Goal: Task Accomplishment & Management: Manage account settings

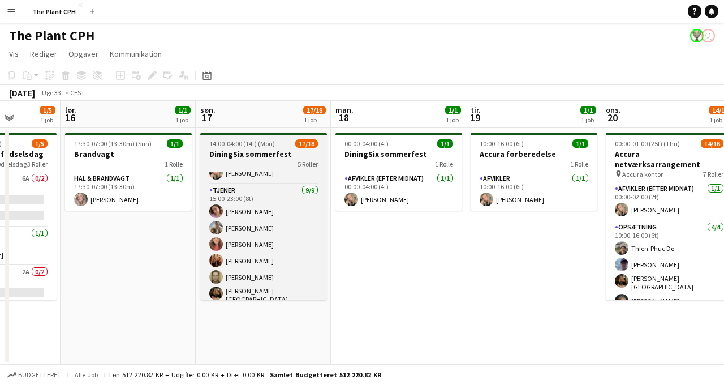
scroll to position [16, 0]
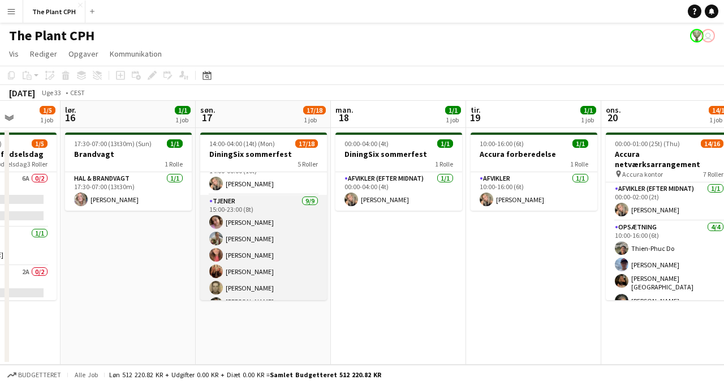
click at [271, 231] on app-card-role "Tjener [DATE] 15:00-23:00 (8t) [PERSON_NAME] [PERSON_NAME] [PERSON_NAME] [PERSO…" at bounding box center [263, 281] width 127 height 173
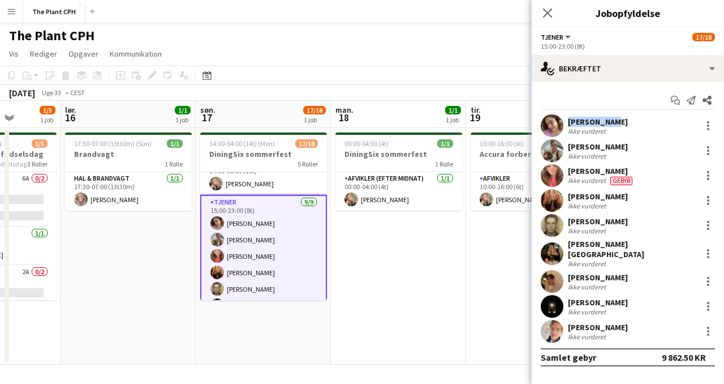
drag, startPoint x: 610, startPoint y: 120, endPoint x: 564, endPoint y: 121, distance: 46.4
click at [564, 121] on div "[PERSON_NAME] Ikke vurderet" at bounding box center [628, 125] width 192 height 23
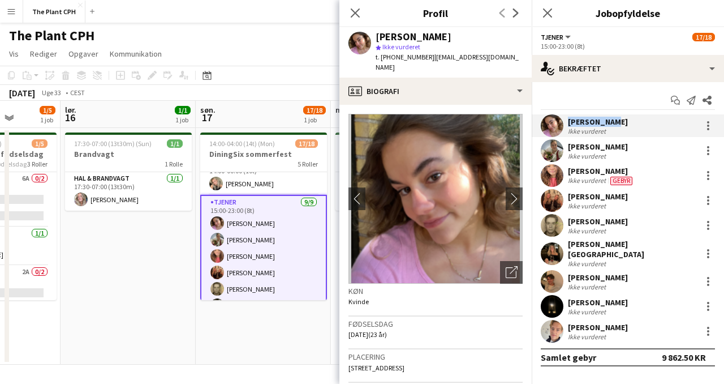
copy div "[PERSON_NAME]"
drag, startPoint x: 626, startPoint y: 148, endPoint x: 569, endPoint y: 147, distance: 56.6
click at [569, 147] on div "[PERSON_NAME] Ikke vurderet" at bounding box center [628, 150] width 192 height 23
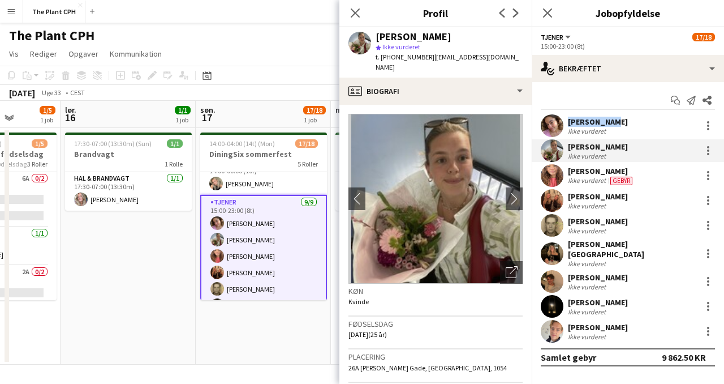
copy div "[PERSON_NAME]"
drag, startPoint x: 622, startPoint y: 170, endPoint x: 568, endPoint y: 171, distance: 53.8
click at [569, 171] on div "[PERSON_NAME]" at bounding box center [601, 171] width 67 height 10
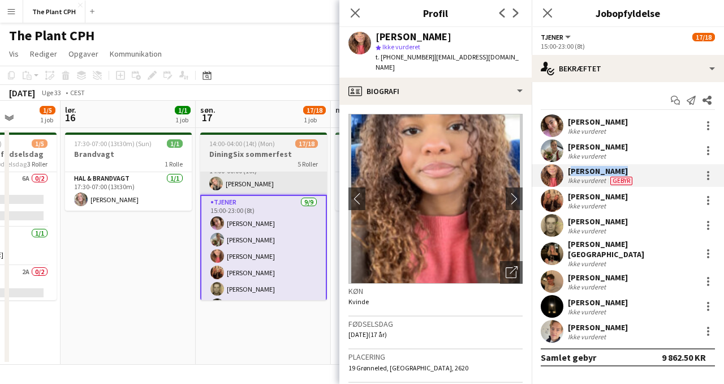
copy div "[PERSON_NAME]"
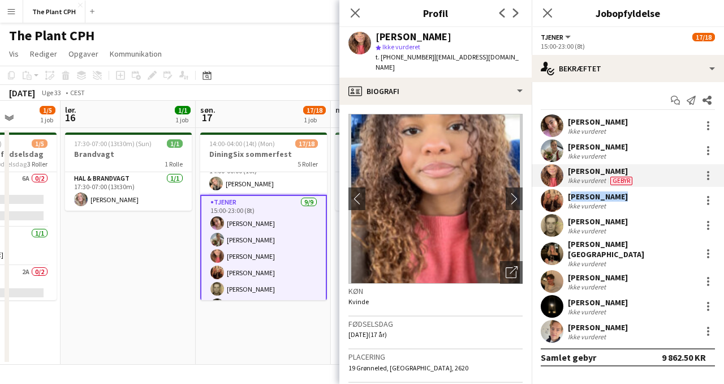
drag, startPoint x: 617, startPoint y: 198, endPoint x: 568, endPoint y: 197, distance: 49.8
click at [568, 197] on div "[PERSON_NAME] Ikke vurderet" at bounding box center [628, 200] width 192 height 23
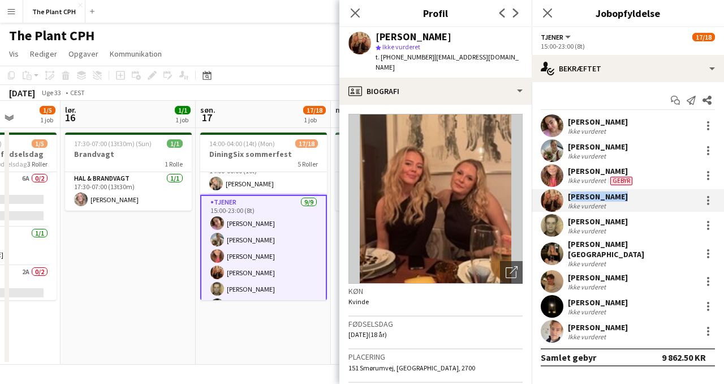
copy div "[PERSON_NAME]"
drag, startPoint x: 636, startPoint y: 222, endPoint x: 569, endPoint y: 224, distance: 67.4
click at [569, 224] on div "[PERSON_NAME] Ikke vurderet" at bounding box center [628, 225] width 192 height 23
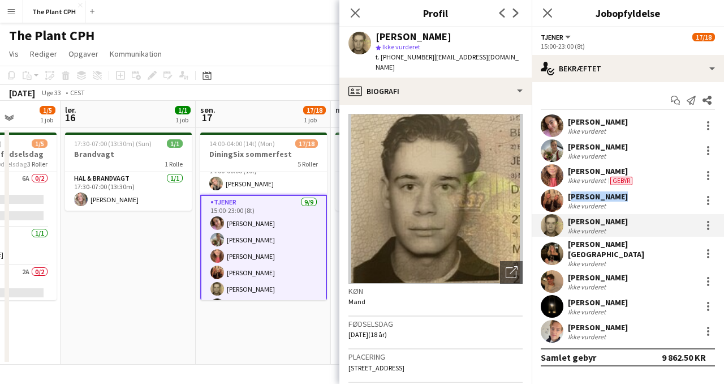
copy div "[PERSON_NAME]"
drag, startPoint x: 664, startPoint y: 249, endPoint x: 569, endPoint y: 231, distance: 96.8
click at [569, 231] on div "[PERSON_NAME] Ikke vurderet [PERSON_NAME] Ikke vurderet [PERSON_NAME] vurderet …" at bounding box center [628, 228] width 192 height 228
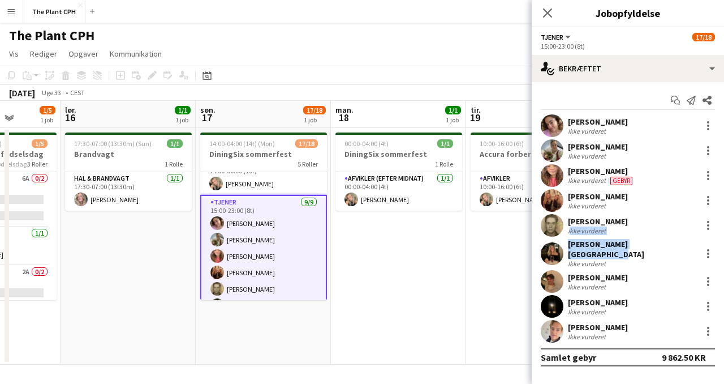
copy div "Ikke vurderet [PERSON_NAME][GEOGRAPHIC_DATA]"
drag, startPoint x: 623, startPoint y: 273, endPoint x: 568, endPoint y: 274, distance: 54.3
click at [568, 274] on div "[PERSON_NAME] Ikke vurderet" at bounding box center [628, 281] width 192 height 23
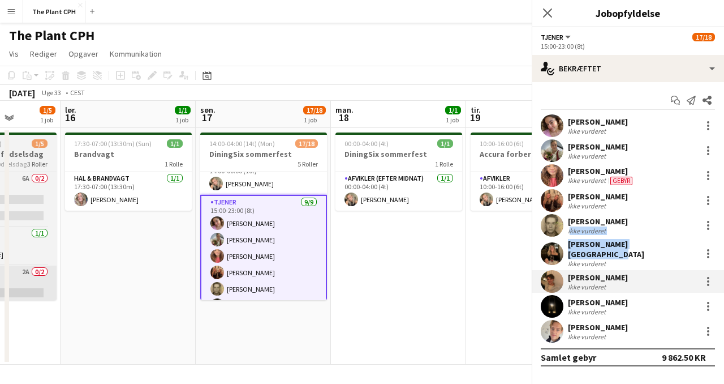
copy div "[PERSON_NAME]"
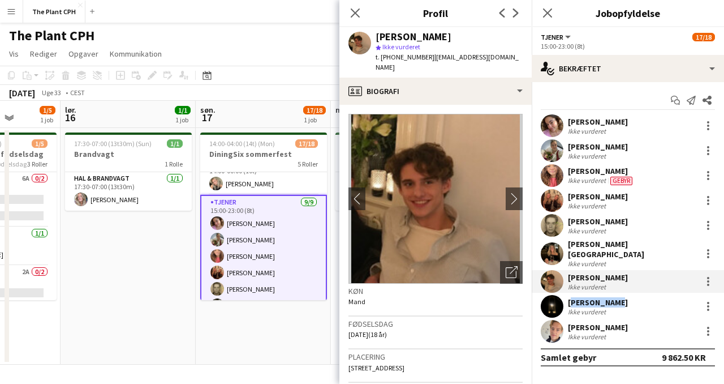
drag, startPoint x: 606, startPoint y: 297, endPoint x: 566, endPoint y: 299, distance: 39.7
click at [566, 299] on div "[PERSON_NAME] Ikke vurderet" at bounding box center [628, 306] width 192 height 23
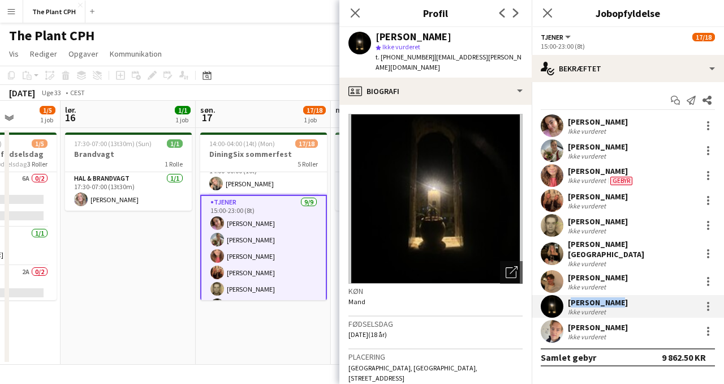
copy div "[PERSON_NAME]"
drag, startPoint x: 683, startPoint y: 322, endPoint x: 567, endPoint y: 324, distance: 116.0
click at [567, 324] on div "[PERSON_NAME] Ikke vurderet" at bounding box center [628, 331] width 192 height 23
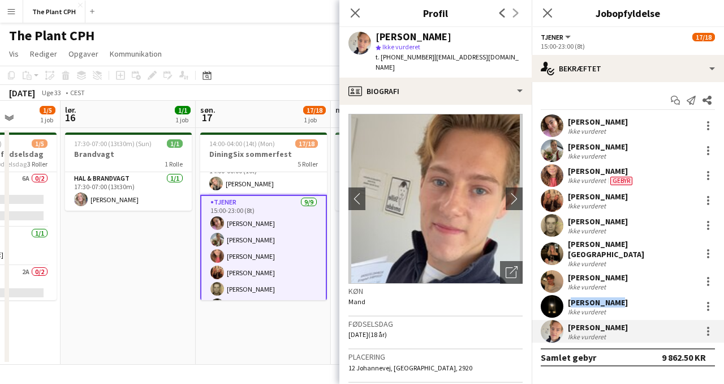
copy div "[PERSON_NAME]"
click at [551, 16] on icon "Luk pop-in" at bounding box center [547, 12] width 11 height 11
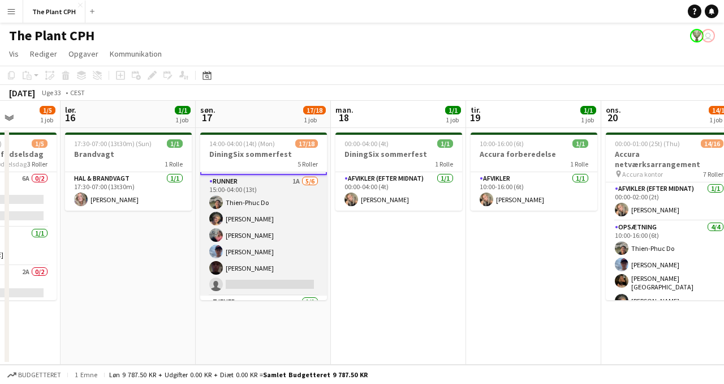
click at [298, 215] on app-card-role "Runner 1A [DATE] 15:00-04:00 (13t) Thien-Phuc Do [PERSON_NAME] [PERSON_NAME] [P…" at bounding box center [263, 235] width 127 height 121
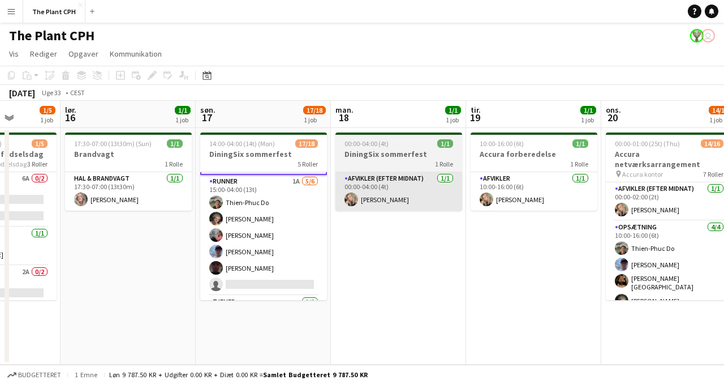
scroll to position [210, 0]
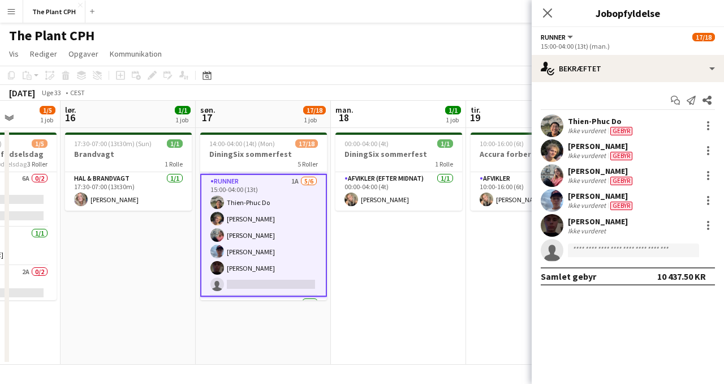
drag, startPoint x: 621, startPoint y: 121, endPoint x: 564, endPoint y: 123, distance: 57.2
click at [564, 123] on div "Thien-Phuc Do Ikke vurderet Gebyr" at bounding box center [628, 125] width 192 height 23
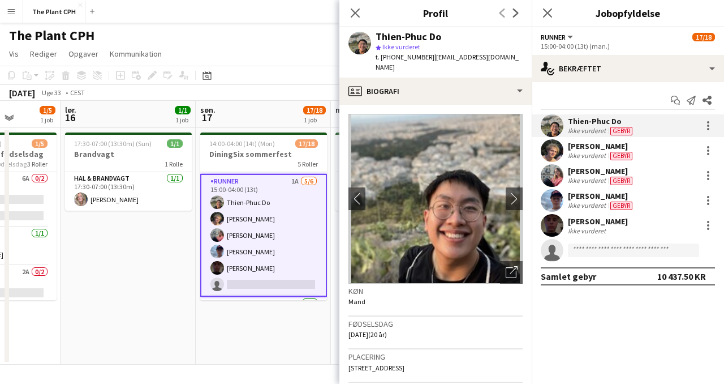
copy div "Thien-Phuc Do"
drag, startPoint x: 634, startPoint y: 145, endPoint x: 569, endPoint y: 148, distance: 64.6
click at [569, 148] on div "[PERSON_NAME] Ikke vurderet Gebyr" at bounding box center [628, 150] width 192 height 23
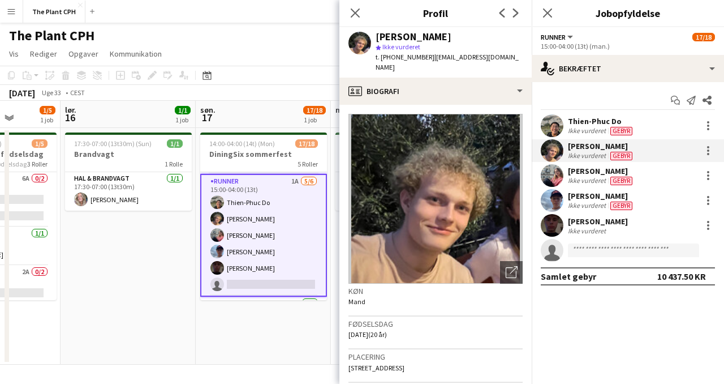
drag, startPoint x: 633, startPoint y: 170, endPoint x: 569, endPoint y: 173, distance: 63.4
click at [569, 173] on div "[PERSON_NAME]" at bounding box center [601, 171] width 67 height 10
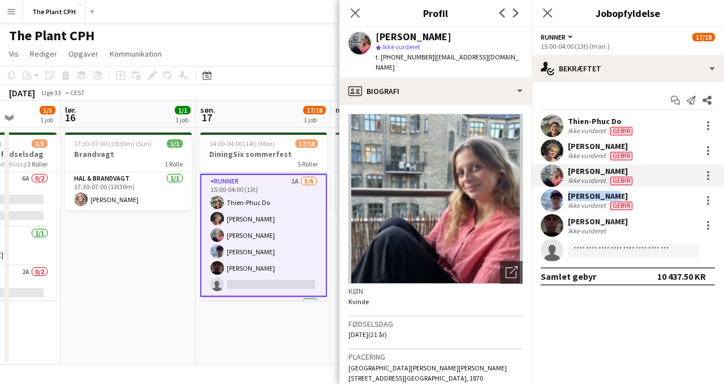
drag, startPoint x: 607, startPoint y: 199, endPoint x: 564, endPoint y: 200, distance: 43.0
click at [564, 200] on div "[PERSON_NAME] Ikke vurderet Gebyr" at bounding box center [628, 200] width 192 height 23
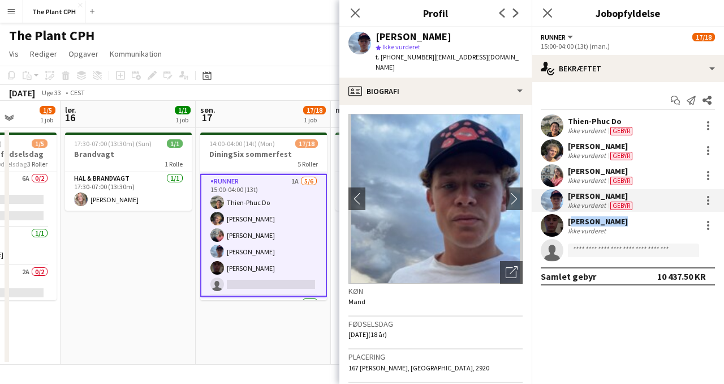
drag, startPoint x: 612, startPoint y: 222, endPoint x: 567, endPoint y: 225, distance: 44.8
click at [567, 225] on div "[PERSON_NAME] Ikke vurderet" at bounding box center [628, 225] width 192 height 23
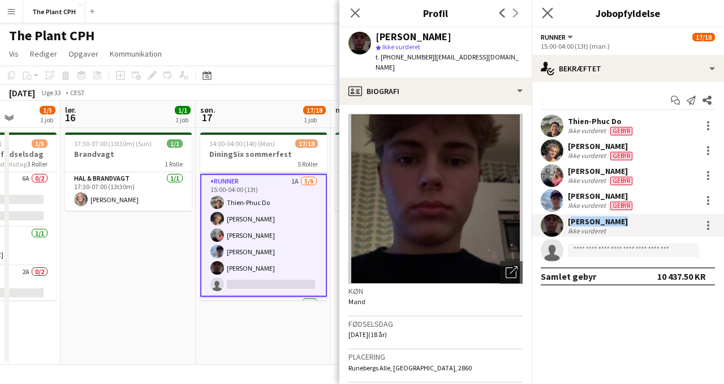
click at [553, 13] on icon "Luk pop-in" at bounding box center [547, 12] width 11 height 11
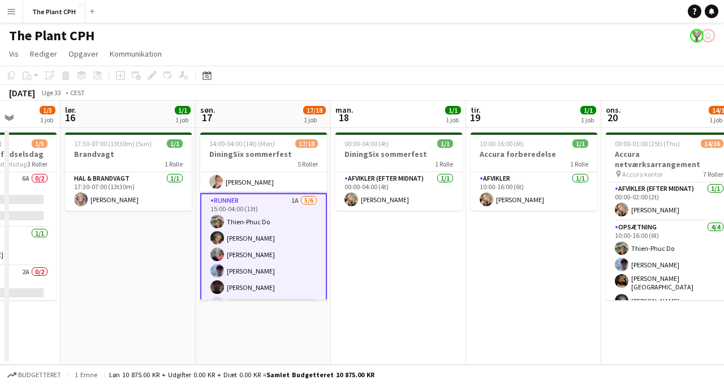
scroll to position [280, 0]
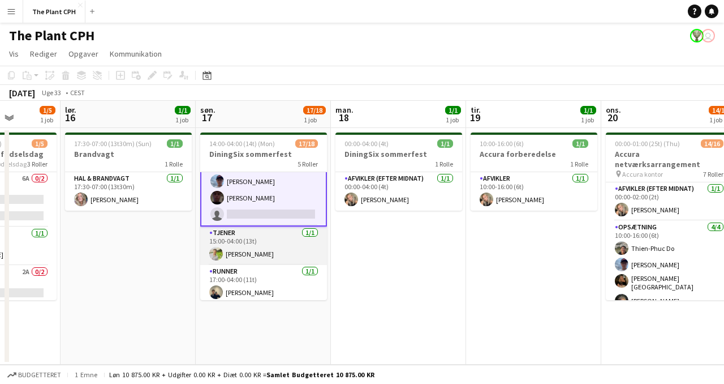
click at [280, 245] on app-card-role "Tjener [DATE] 15:00-04:00 (13t) [PERSON_NAME]" at bounding box center [263, 245] width 127 height 38
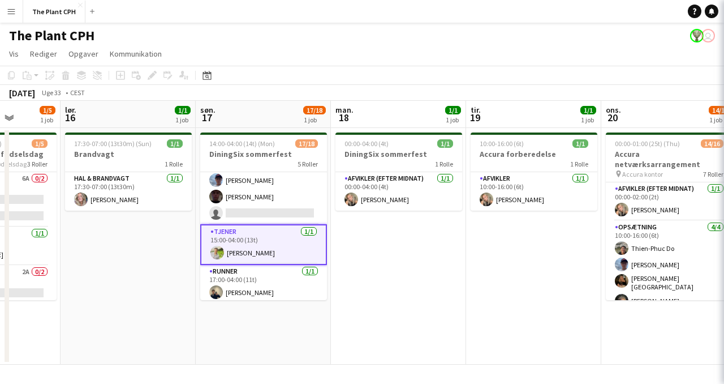
scroll to position [279, 0]
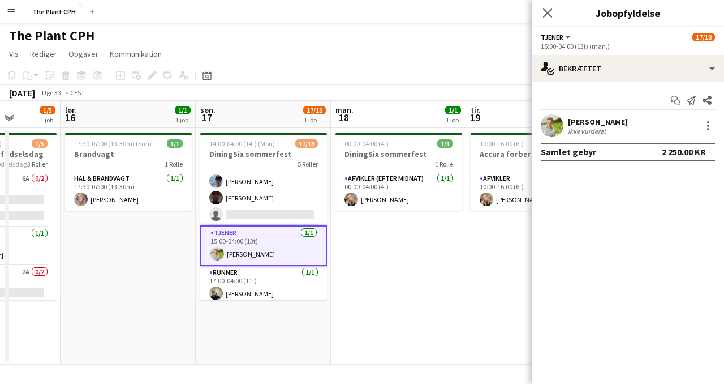
drag, startPoint x: 663, startPoint y: 121, endPoint x: 567, endPoint y: 124, distance: 96.3
click at [567, 124] on div "[PERSON_NAME] Ikke vurderet" at bounding box center [628, 125] width 192 height 23
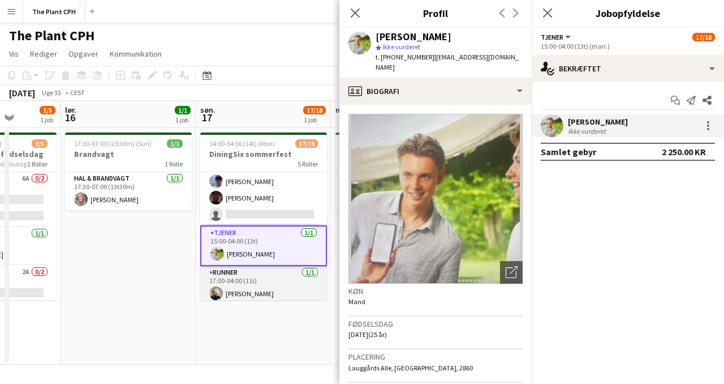
click at [238, 291] on app-card-role "Runner [DATE] 17:00-04:00 (11t) [PERSON_NAME]" at bounding box center [263, 285] width 127 height 38
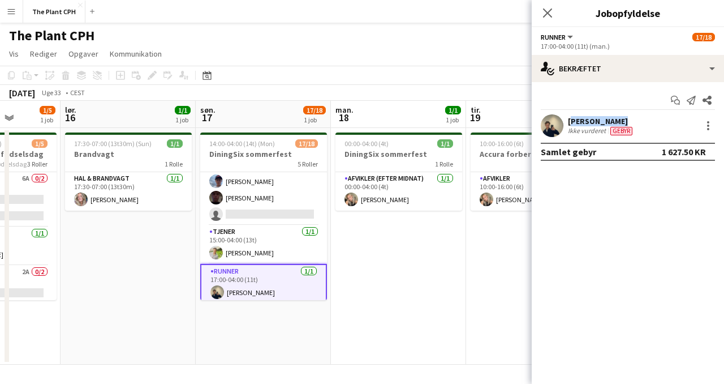
drag, startPoint x: 611, startPoint y: 120, endPoint x: 568, endPoint y: 125, distance: 43.3
click at [568, 125] on div "[PERSON_NAME]" at bounding box center [601, 121] width 67 height 10
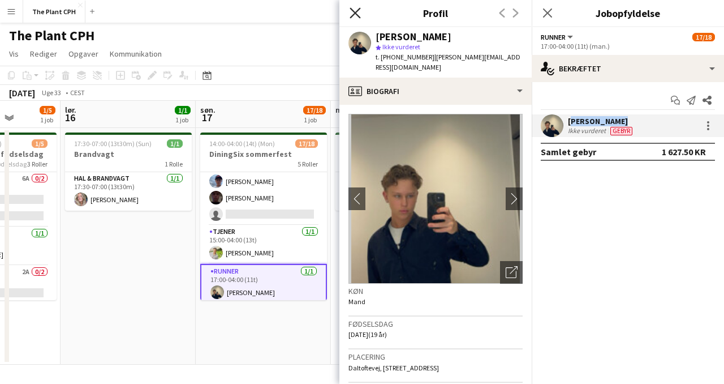
click at [355, 12] on icon at bounding box center [355, 12] width 11 height 11
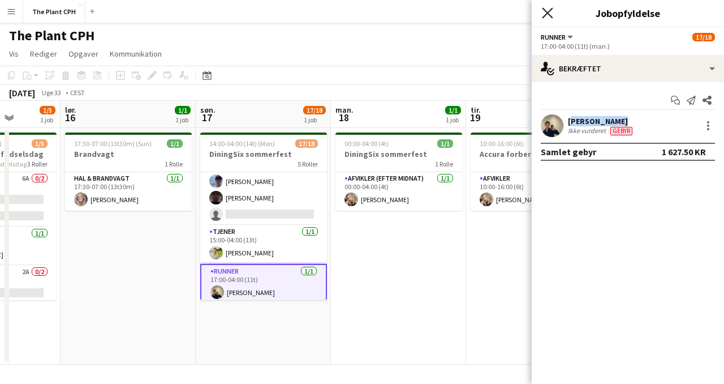
click at [550, 13] on icon "Luk pop-in" at bounding box center [547, 12] width 11 height 11
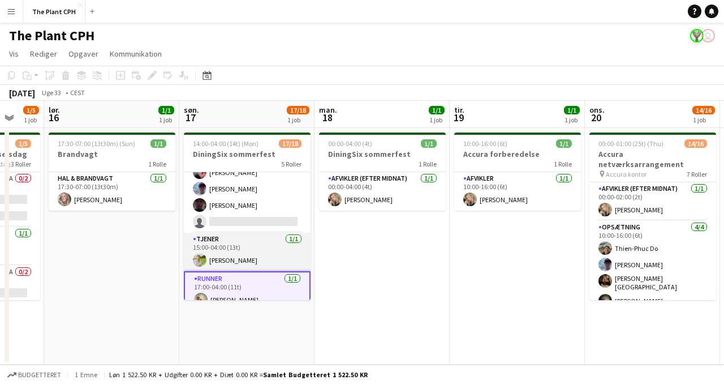
scroll to position [280, 0]
